Goal: Information Seeking & Learning: Find contact information

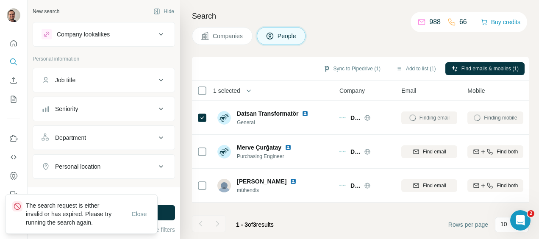
scroll to position [127, 0]
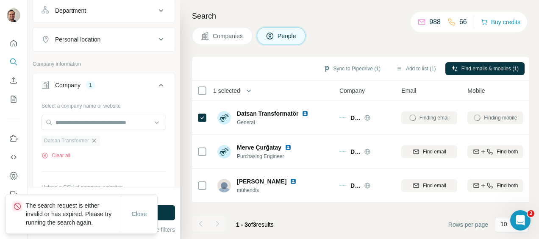
click at [96, 139] on icon "button" at bounding box center [94, 141] width 4 height 4
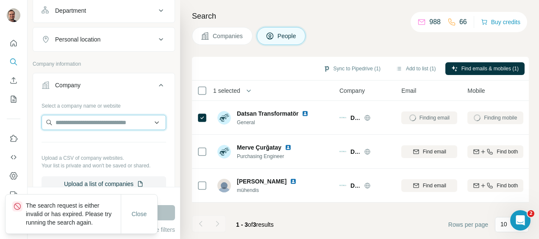
click at [89, 124] on input "text" at bounding box center [104, 122] width 125 height 15
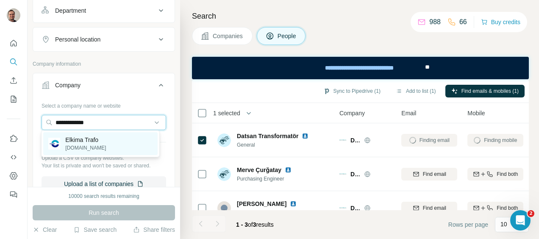
type input "**********"
click at [92, 148] on p "[DOMAIN_NAME]" at bounding box center [85, 148] width 41 height 8
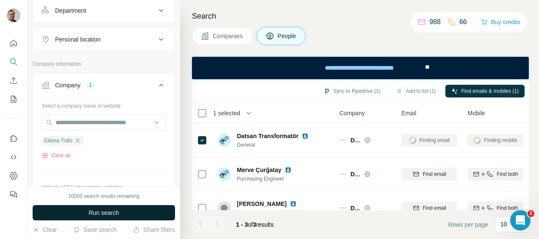
click at [105, 214] on span "Run search" at bounding box center [104, 213] width 31 height 8
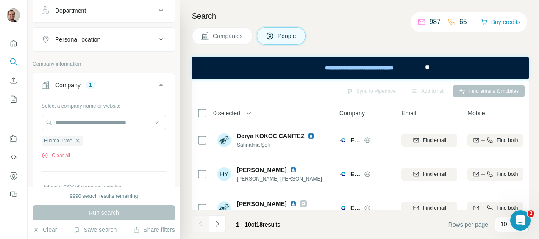
click at [529, 185] on div "Search Companies People Sync to Pipedrive Add to list Find emails & mobiles 0 s…" at bounding box center [359, 119] width 359 height 239
